Goal: Task Accomplishment & Management: Complete application form

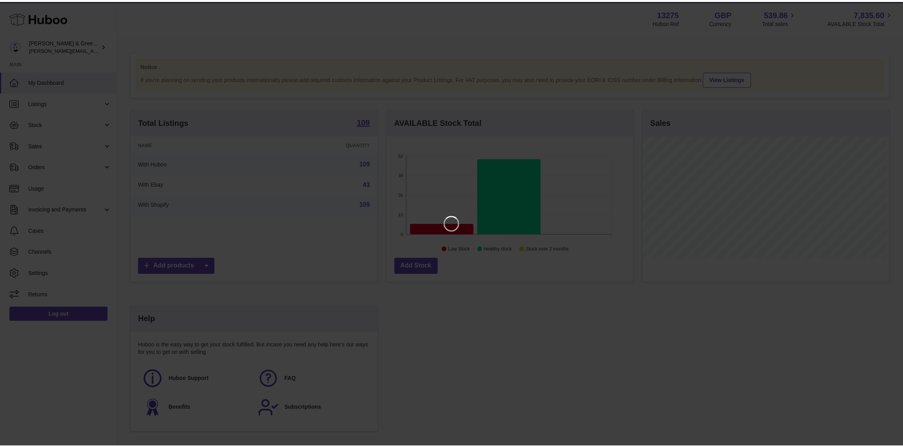
scroll to position [123, 250]
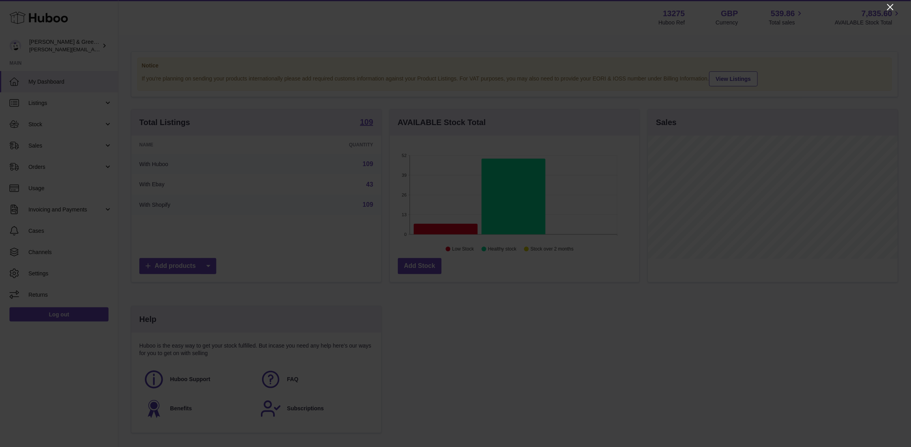
click at [729, 7] on icon "Close" at bounding box center [890, 7] width 6 height 6
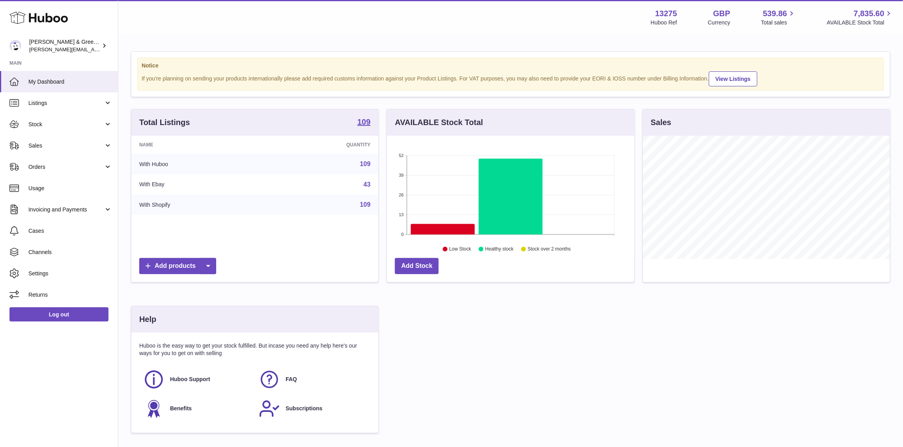
scroll to position [394584, 394460]
click at [88, 126] on span "Stock" at bounding box center [65, 124] width 75 height 7
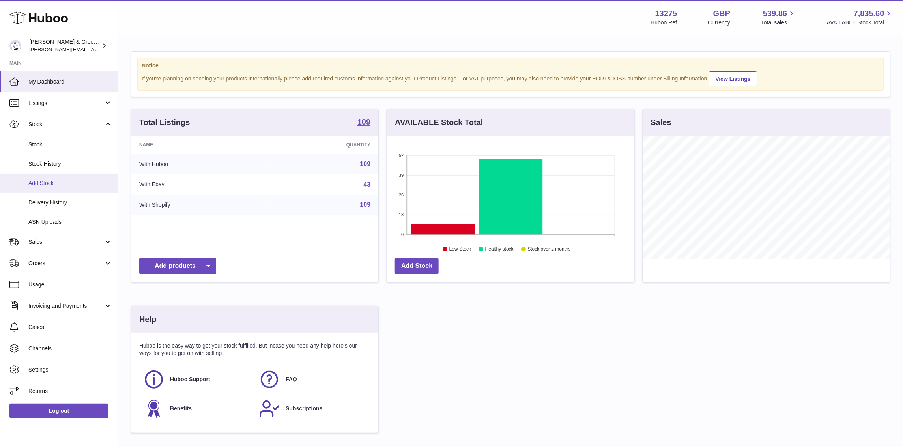
click at [88, 183] on span "Add Stock" at bounding box center [70, 183] width 84 height 7
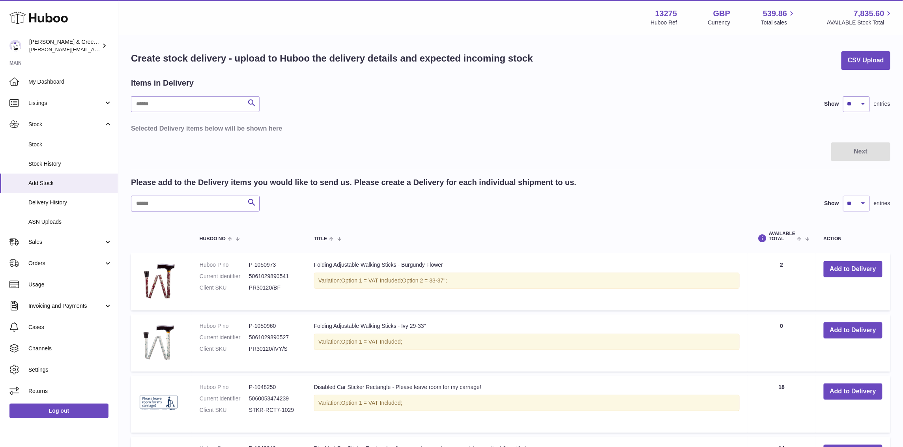
click at [181, 207] on input "text" at bounding box center [195, 204] width 129 height 16
type input "***"
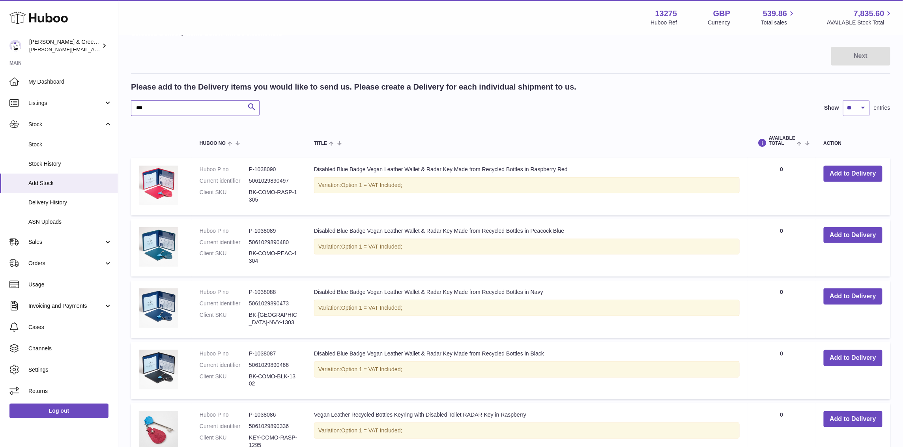
scroll to position [49, 0]
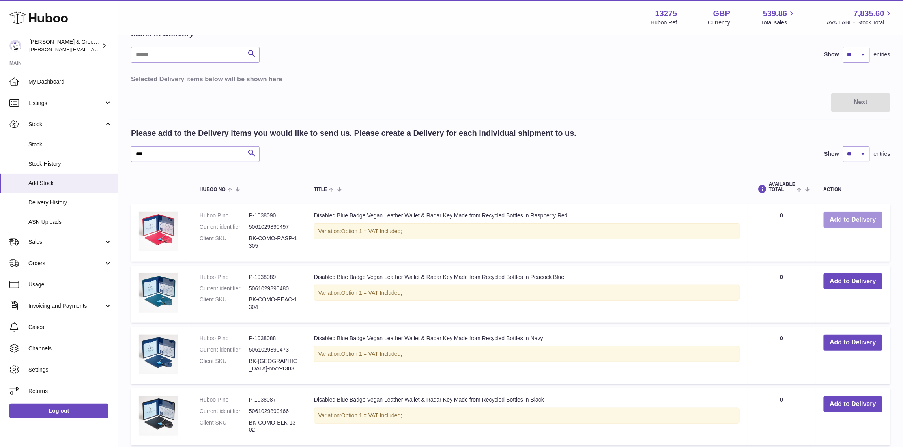
click at [845, 220] on button "Add to Delivery" at bounding box center [853, 220] width 59 height 16
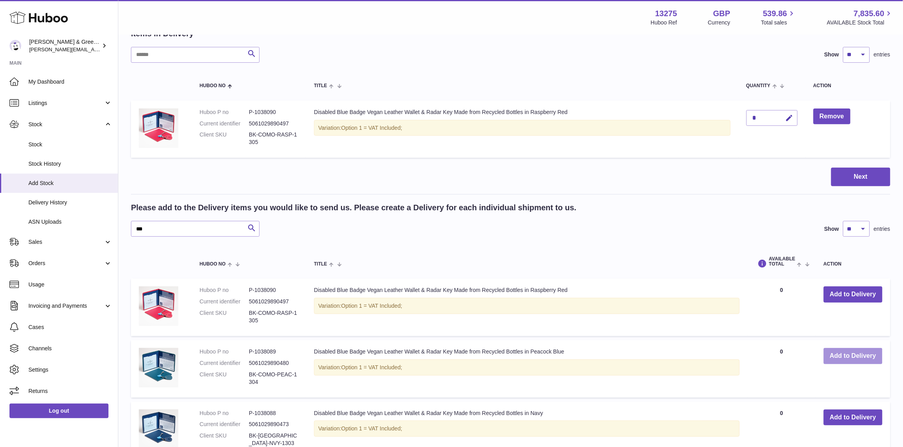
click at [847, 361] on button "Add to Delivery" at bounding box center [853, 356] width 59 height 16
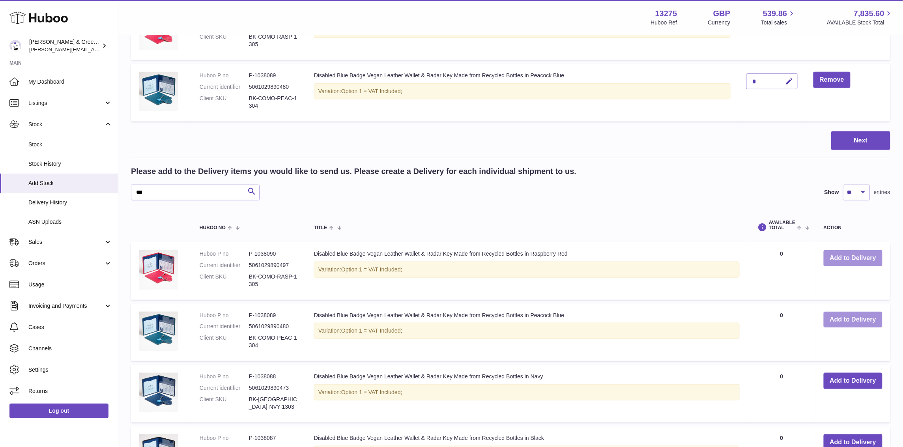
scroll to position [148, 0]
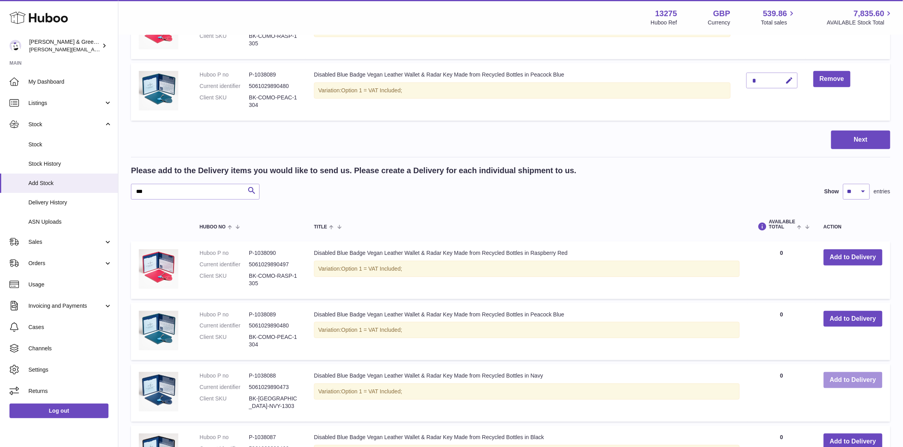
click at [835, 379] on button "Add to Delivery" at bounding box center [853, 380] width 59 height 16
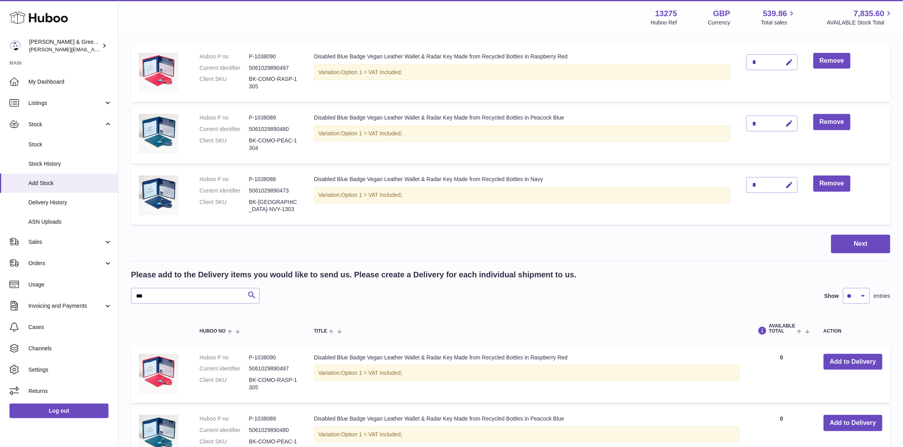
scroll to position [49, 0]
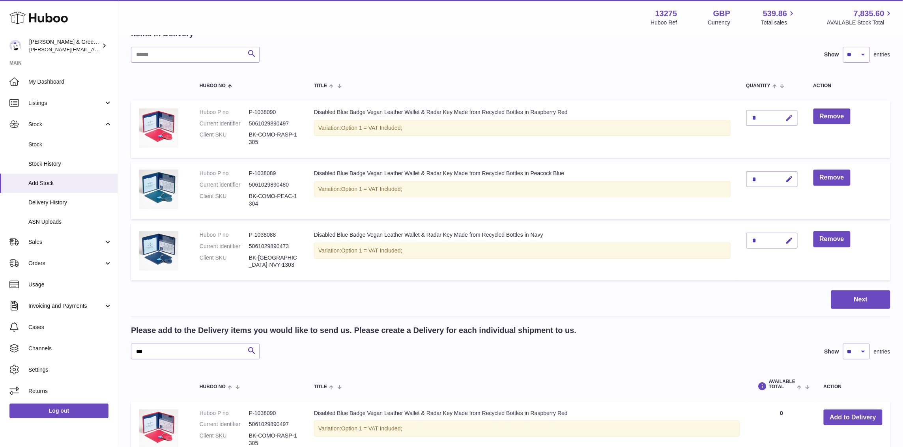
click at [789, 115] on icon "button" at bounding box center [790, 118] width 8 height 8
type input "**"
click at [790, 120] on icon "submit" at bounding box center [790, 117] width 7 height 7
click at [788, 173] on button "button" at bounding box center [789, 179] width 19 height 16
type input "**"
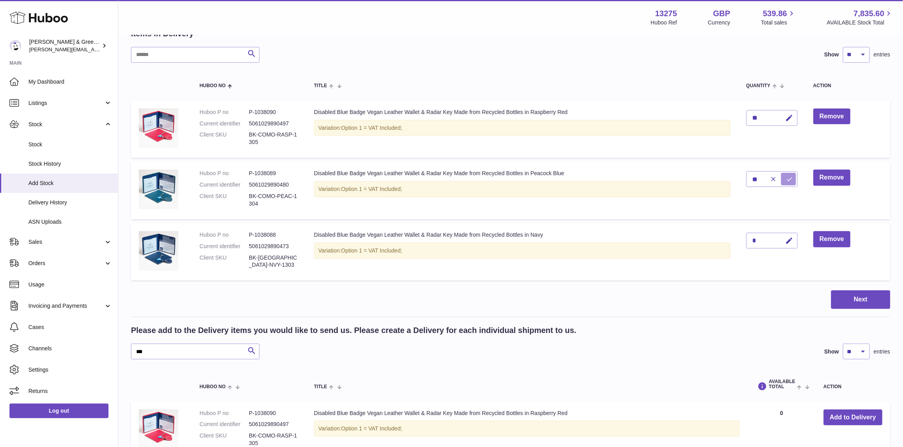
drag, startPoint x: 785, startPoint y: 176, endPoint x: 782, endPoint y: 185, distance: 9.7
click at [785, 176] on button "submit" at bounding box center [789, 179] width 15 height 13
click at [787, 240] on icon "button" at bounding box center [790, 241] width 8 height 8
type input "**"
click at [792, 241] on icon "submit" at bounding box center [790, 240] width 7 height 7
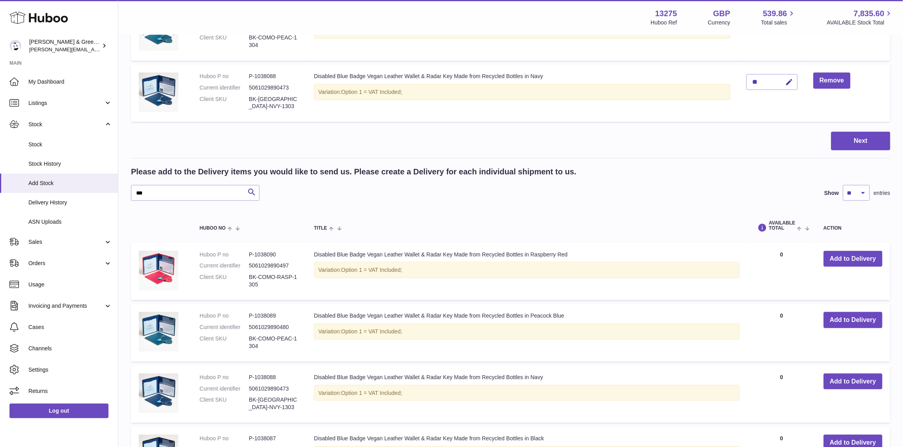
scroll to position [345, 0]
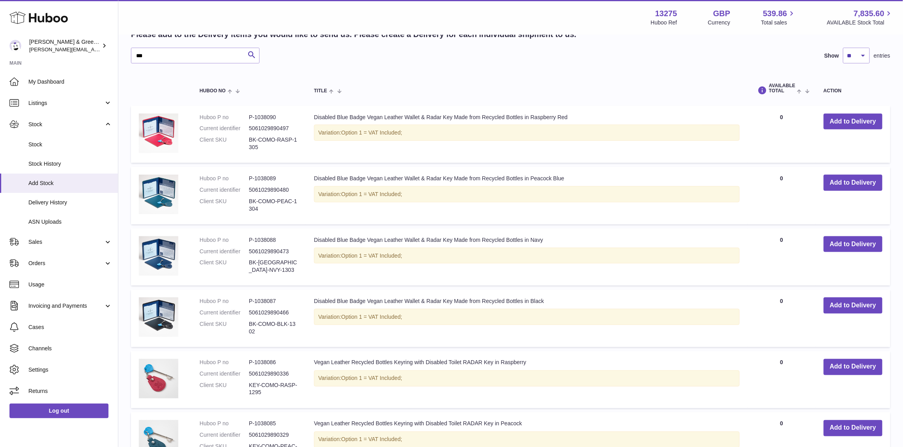
click at [844, 354] on td "Add to Delivery" at bounding box center [853, 380] width 75 height 58
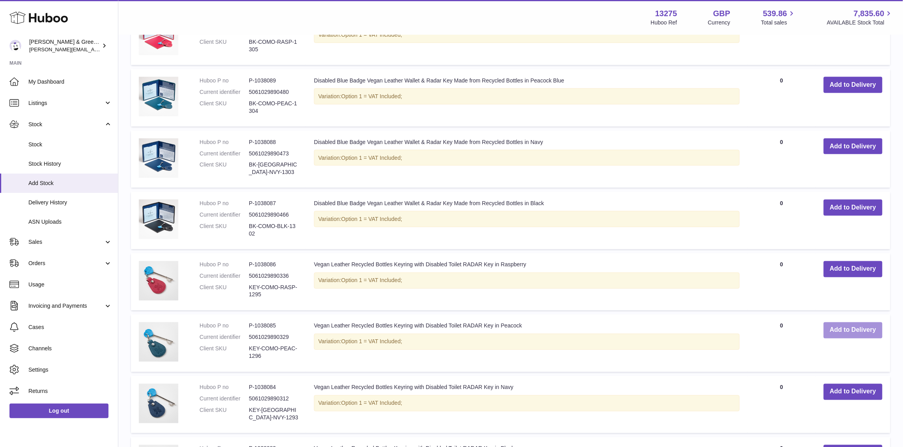
scroll to position [444, 0]
click at [851, 327] on button "Add to Delivery" at bounding box center [853, 330] width 59 height 16
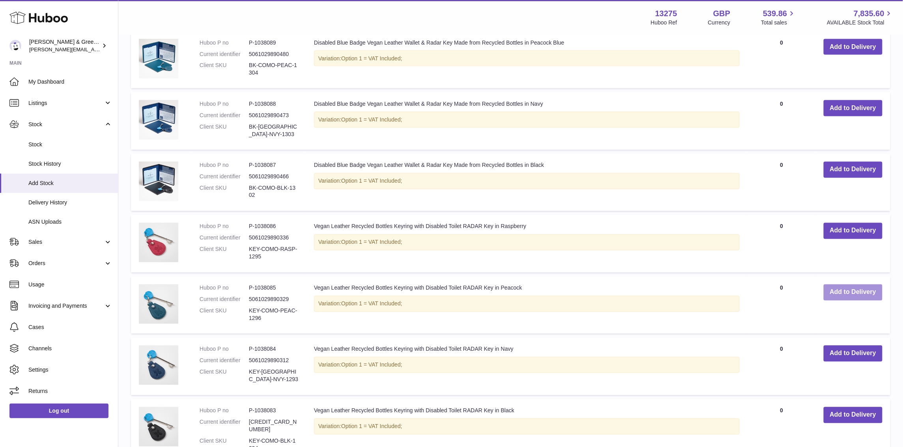
scroll to position [604, 0]
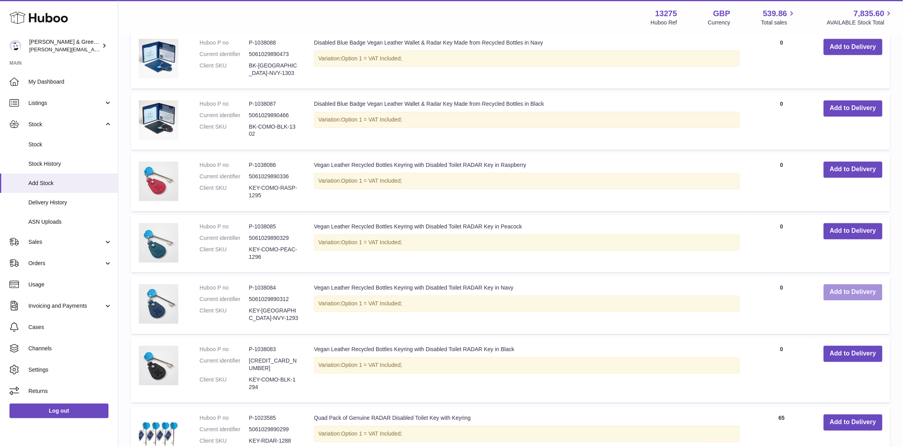
click at [849, 291] on button "Add to Delivery" at bounding box center [853, 293] width 59 height 16
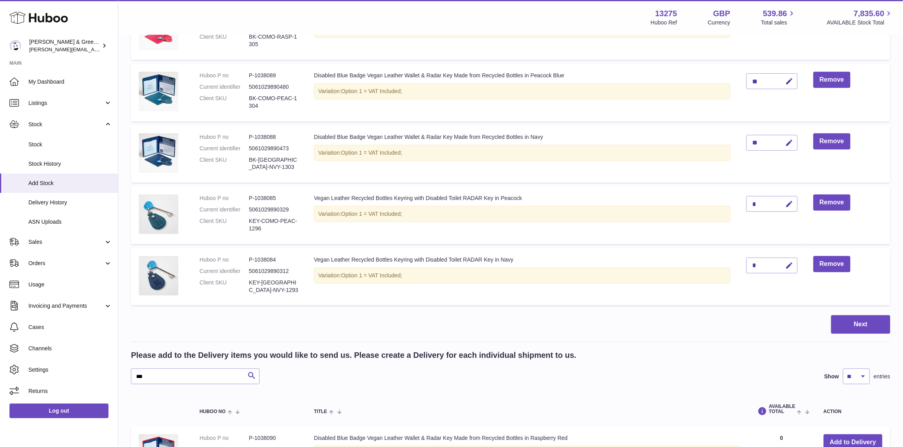
scroll to position [148, 0]
click at [788, 199] on icon "button" at bounding box center [790, 203] width 8 height 8
drag, startPoint x: 745, startPoint y: 204, endPoint x: 733, endPoint y: 205, distance: 12.2
click at [733, 205] on tr "Huboo P no P-1038085 Current identifier 5061029890329 Client SKU KEY-COMO-PEAC-…" at bounding box center [511, 215] width 760 height 58
drag, startPoint x: 772, startPoint y: 199, endPoint x: 734, endPoint y: 204, distance: 38.6
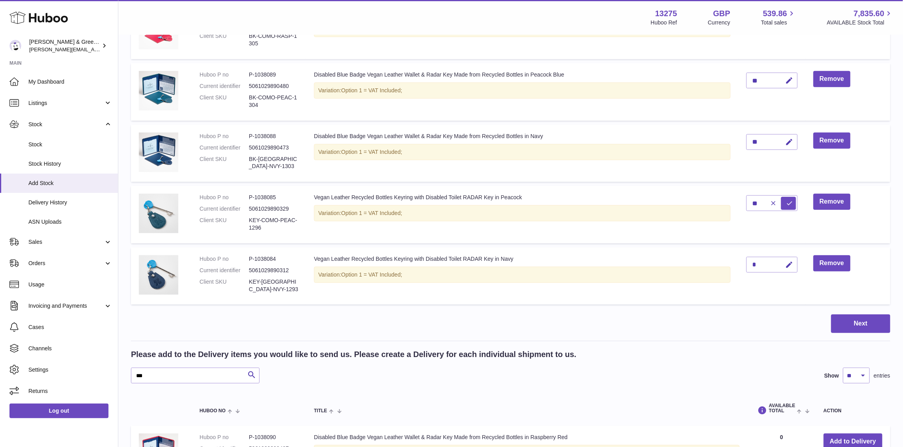
click at [734, 204] on tr "Huboo P no P-1038085 Current identifier 5061029890329 Client SKU KEY-COMO-PEAC-…" at bounding box center [511, 215] width 760 height 58
click at [772, 203] on icon "button" at bounding box center [773, 203] width 7 height 7
type input "*"
click at [764, 204] on div "*" at bounding box center [772, 203] width 51 height 16
click at [781, 203] on button "button" at bounding box center [789, 203] width 19 height 16
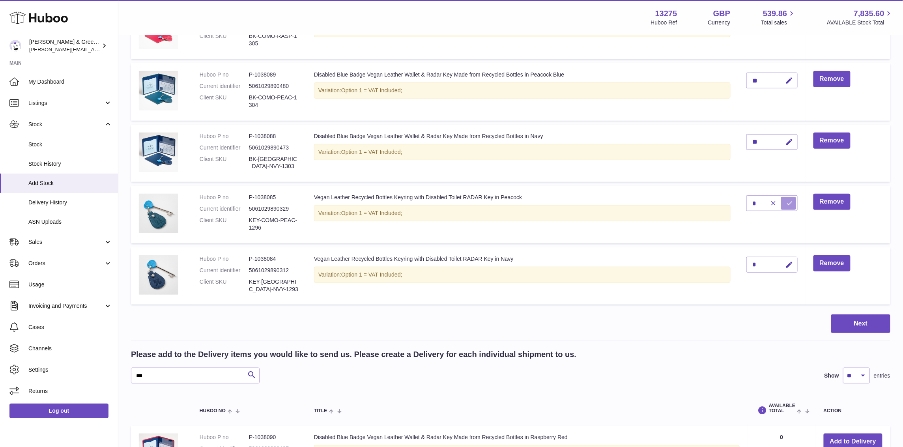
click at [791, 201] on icon "submit" at bounding box center [790, 203] width 7 height 7
click at [782, 202] on button "button" at bounding box center [789, 203] width 19 height 16
click at [774, 202] on icon "button" at bounding box center [773, 203] width 7 height 7
click at [754, 202] on div "*" at bounding box center [772, 203] width 51 height 16
drag, startPoint x: 757, startPoint y: 202, endPoint x: 742, endPoint y: 204, distance: 15.5
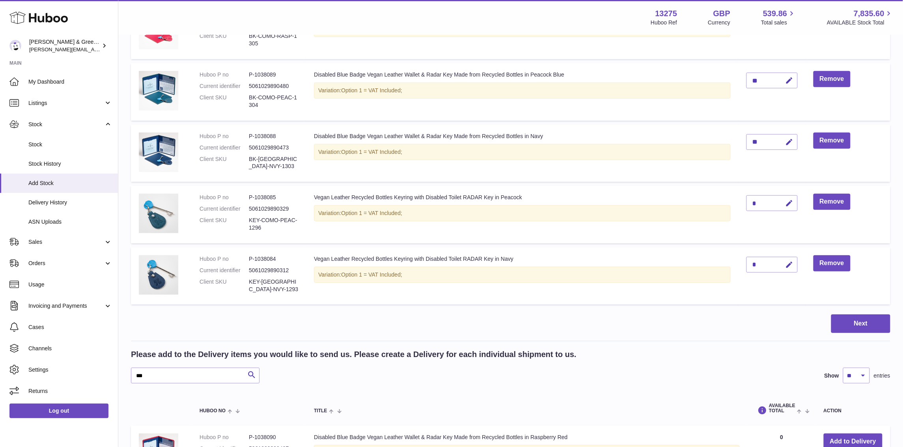
click at [742, 204] on td "*" at bounding box center [772, 215] width 67 height 58
drag, startPoint x: 756, startPoint y: 201, endPoint x: 774, endPoint y: 202, distance: 18.6
click at [761, 202] on div "*" at bounding box center [772, 203] width 51 height 16
drag, startPoint x: 774, startPoint y: 202, endPoint x: 779, endPoint y: 202, distance: 4.8
click at [774, 202] on div "*" at bounding box center [772, 203] width 51 height 16
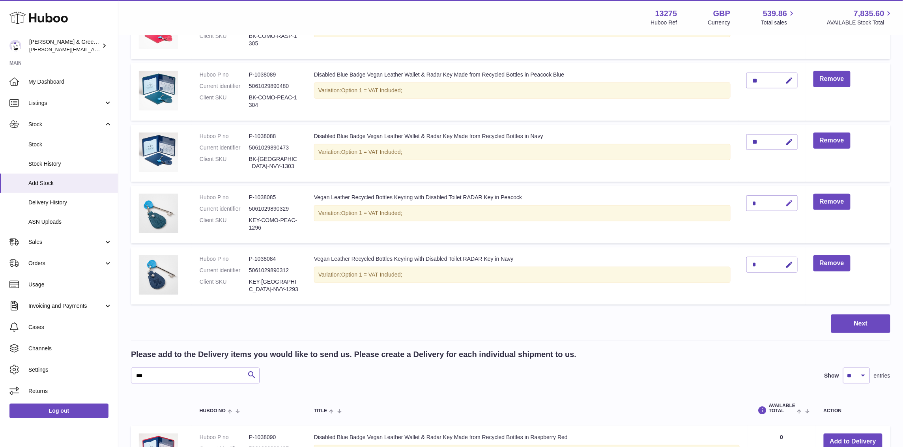
click at [788, 201] on icon "button" at bounding box center [790, 203] width 8 height 8
type input "*"
type input "**"
click at [792, 204] on icon "submit" at bounding box center [790, 203] width 7 height 7
click at [789, 257] on button "button" at bounding box center [789, 265] width 19 height 16
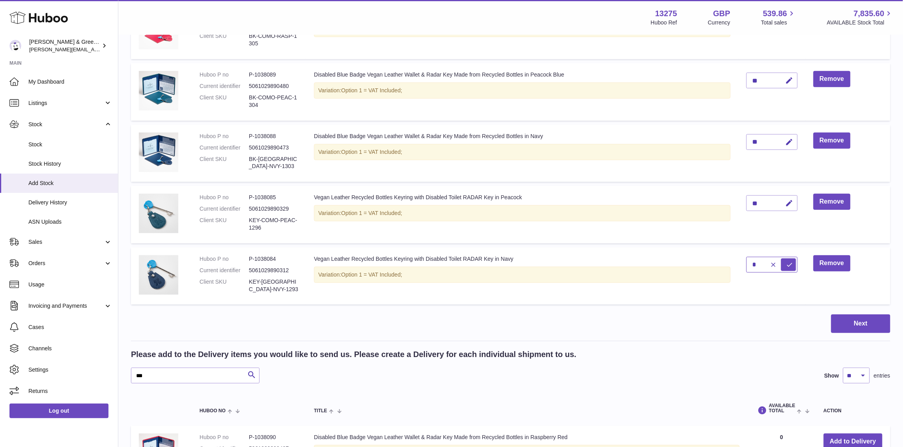
drag, startPoint x: 758, startPoint y: 260, endPoint x: 745, endPoint y: 262, distance: 13.3
click at [745, 262] on td "*" at bounding box center [772, 276] width 67 height 58
type input "**"
click at [785, 262] on button "submit" at bounding box center [789, 265] width 15 height 13
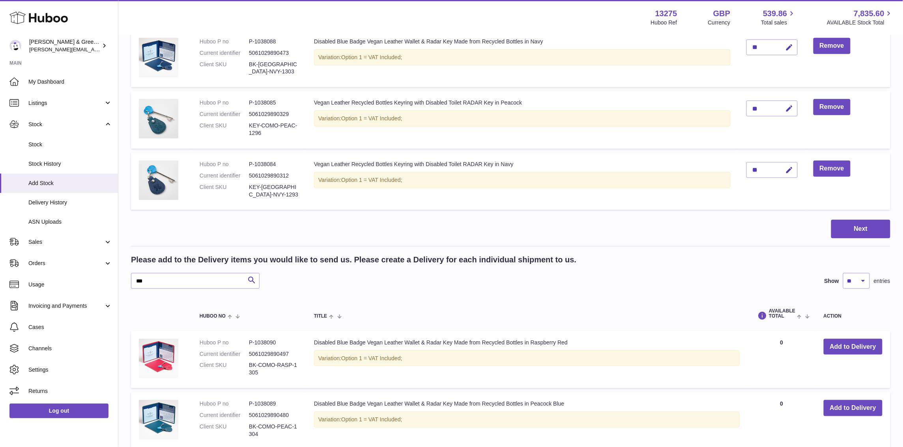
scroll to position [247, 0]
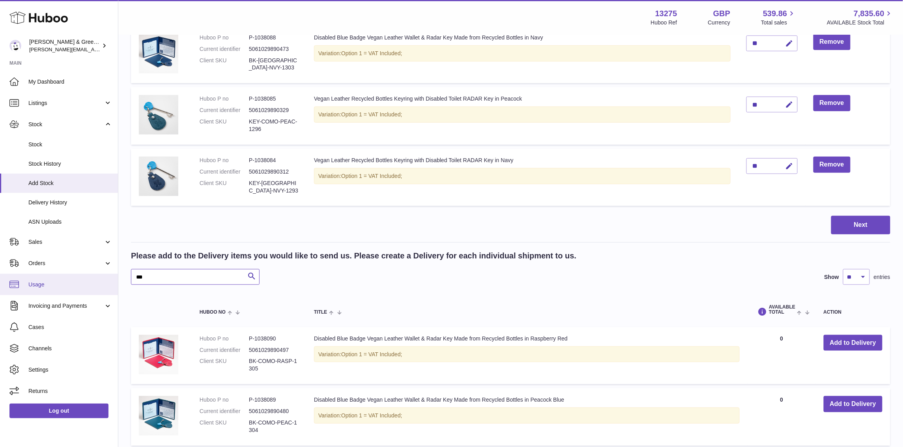
drag, startPoint x: 190, startPoint y: 279, endPoint x: 93, endPoint y: 291, distance: 97.9
click at [93, 291] on div "Huboo Evans & Green Ltd ellen@bluebadgecompany.co.uk Main My Dashboard Listings…" at bounding box center [451, 400] width 903 height 1295
type input "******"
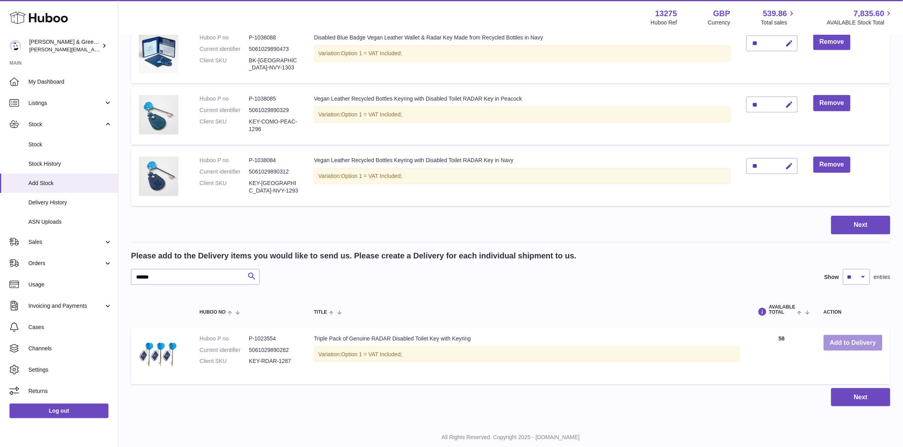
click at [849, 340] on button "Add to Delivery" at bounding box center [853, 343] width 59 height 16
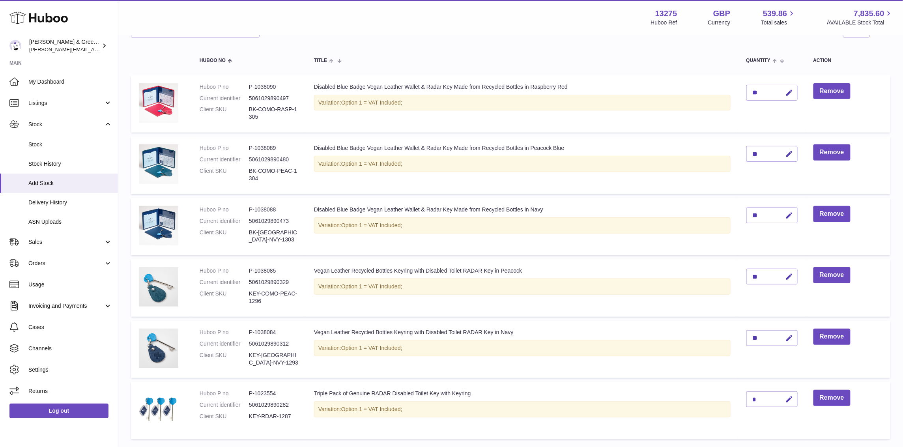
scroll to position [148, 0]
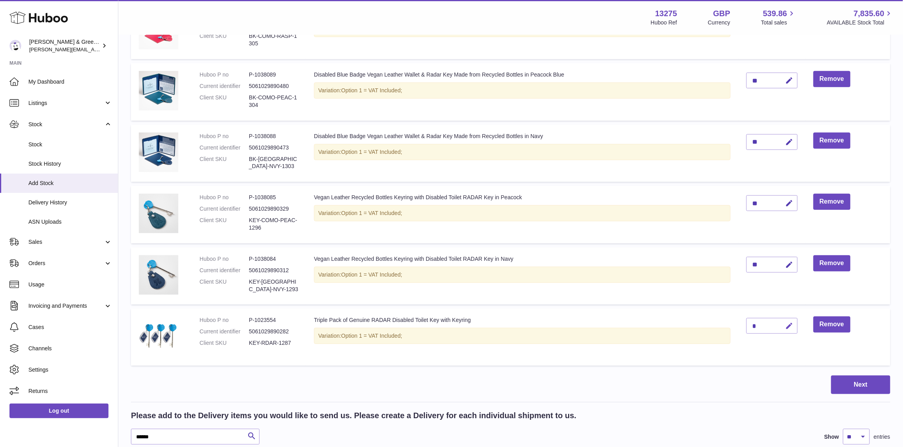
click at [792, 324] on icon "button" at bounding box center [790, 326] width 8 height 8
drag, startPoint x: 760, startPoint y: 322, endPoint x: 744, endPoint y: 323, distance: 16.2
click at [744, 323] on td "*" at bounding box center [772, 337] width 67 height 57
type input "**"
click at [793, 326] on icon "submit" at bounding box center [790, 325] width 7 height 7
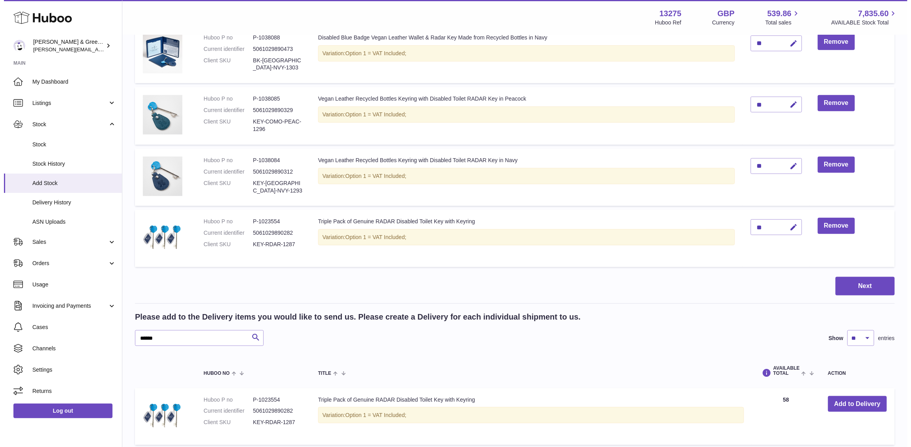
scroll to position [327, 0]
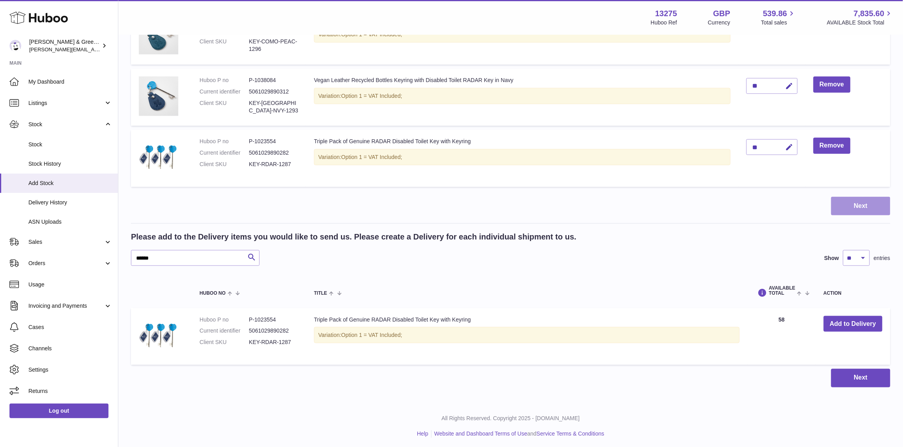
click at [875, 198] on button "Next" at bounding box center [861, 206] width 59 height 19
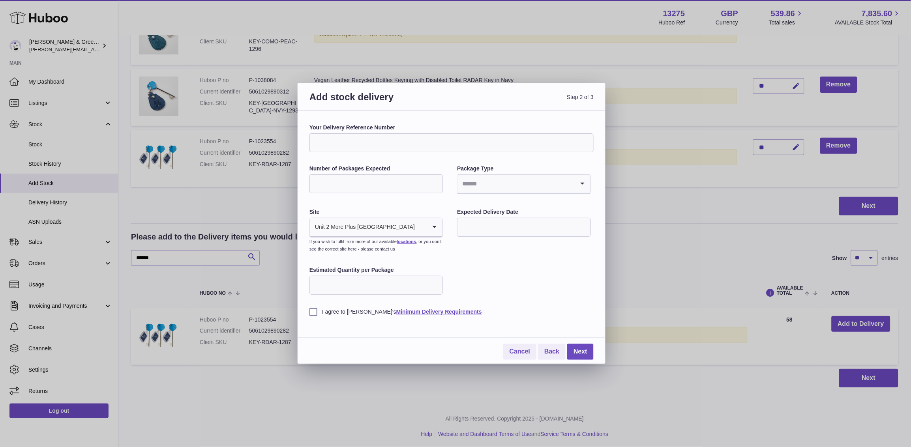
click at [359, 138] on input "Your Delivery Reference Number" at bounding box center [451, 142] width 284 height 19
type input "**********"
click at [365, 186] on input "Number of Packages Expected" at bounding box center [375, 183] width 133 height 19
click at [365, 181] on input "Number of Packages Expected" at bounding box center [375, 183] width 133 height 19
type input "*"
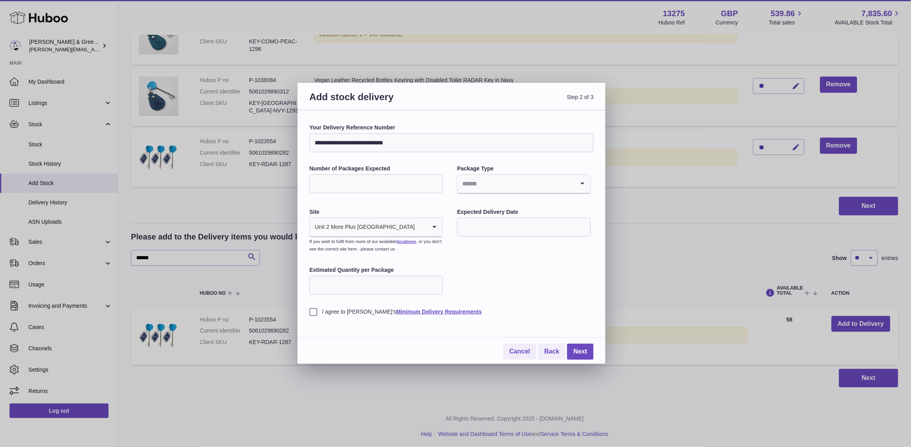
click at [505, 191] on input "Search for option" at bounding box center [515, 184] width 117 height 18
click at [504, 228] on li "Pallets" at bounding box center [524, 221] width 132 height 16
click at [504, 183] on input "Search for option" at bounding box center [527, 184] width 95 height 18
click at [487, 238] on li "Boxes" at bounding box center [524, 237] width 132 height 16
click at [502, 227] on input "text" at bounding box center [523, 227] width 133 height 19
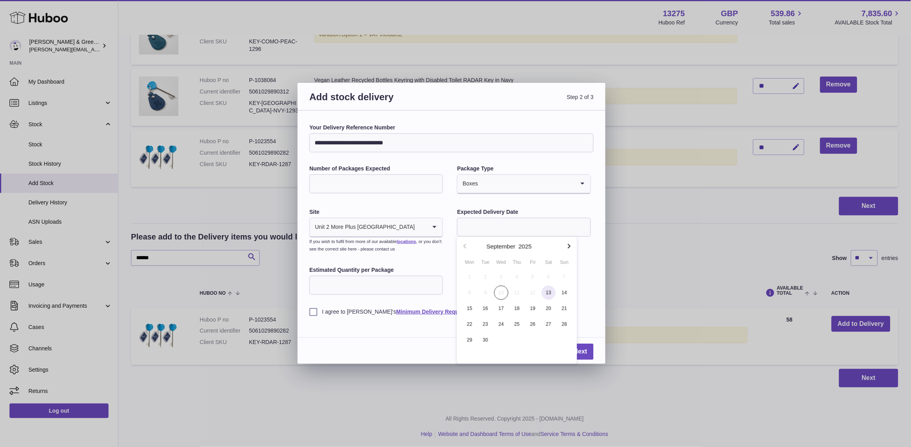
click at [545, 292] on span "13" at bounding box center [549, 293] width 14 height 14
type input "**********"
click at [335, 287] on input "Estimated Quantity per Package" at bounding box center [375, 285] width 133 height 19
type input "*"
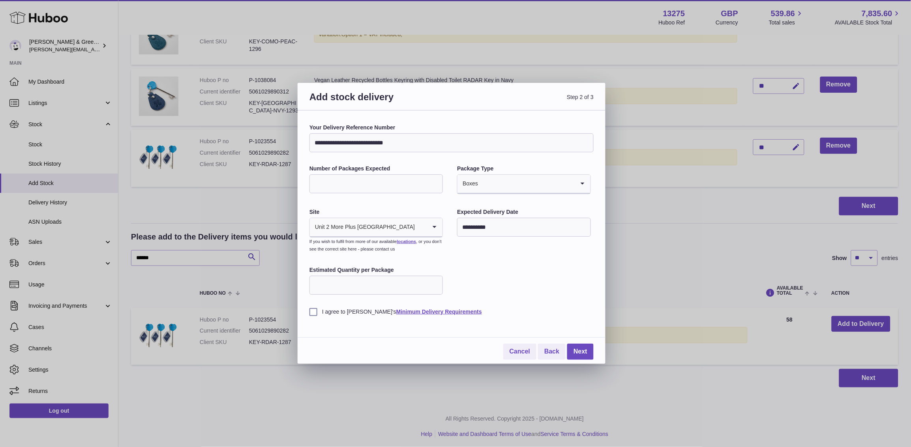
type input "**"
click at [325, 286] on input "Estimated Quantity per Package" at bounding box center [375, 285] width 133 height 19
click at [326, 286] on input "Estimated Quantity per Package" at bounding box center [375, 285] width 133 height 19
drag, startPoint x: 330, startPoint y: 185, endPoint x: 285, endPoint y: 184, distance: 44.6
click at [285, 184] on div "**********" at bounding box center [455, 223] width 911 height 447
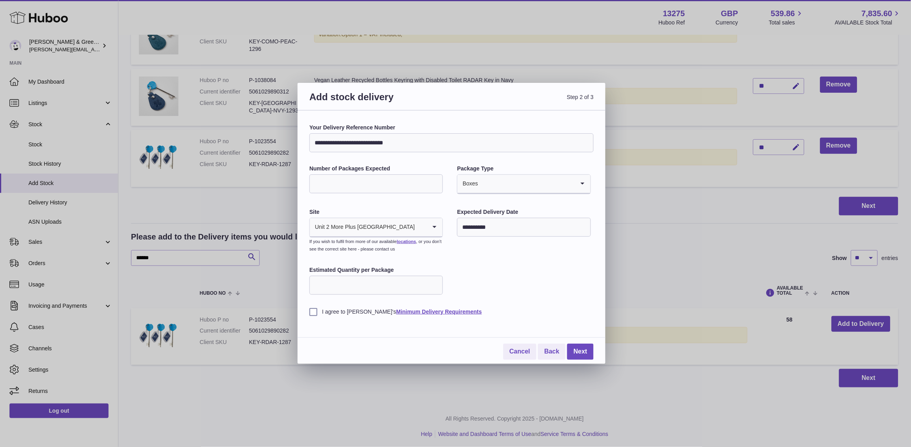
type input "*"
click at [469, 283] on div "**********" at bounding box center [451, 220] width 284 height 192
click at [316, 312] on label "I agree to Huboo's Minimum Delivery Requirements" at bounding box center [451, 311] width 284 height 7
click at [584, 351] on link "Next" at bounding box center [580, 352] width 26 height 16
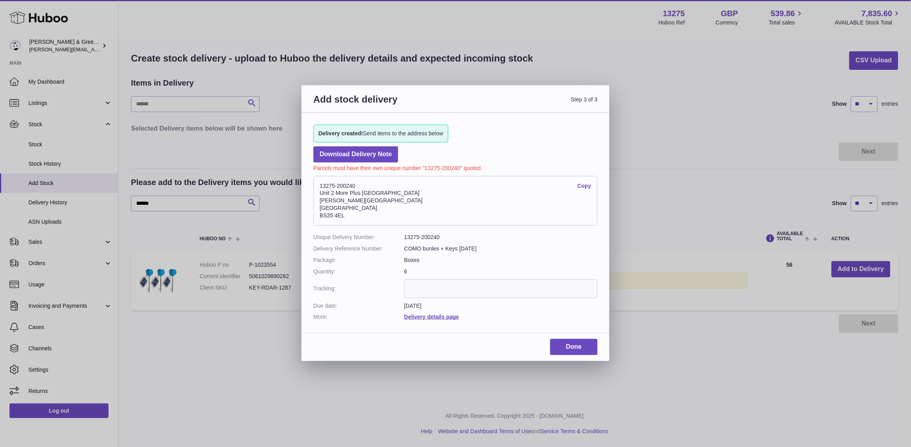
scroll to position [0, 0]
drag, startPoint x: 367, startPoint y: 180, endPoint x: 310, endPoint y: 185, distance: 56.6
click at [310, 185] on div "Delivery created! Send items to the address below Download Delivery Note Parcel…" at bounding box center [456, 219] width 308 height 212
copy address "13275-200240"
